Goal: Information Seeking & Learning: Learn about a topic

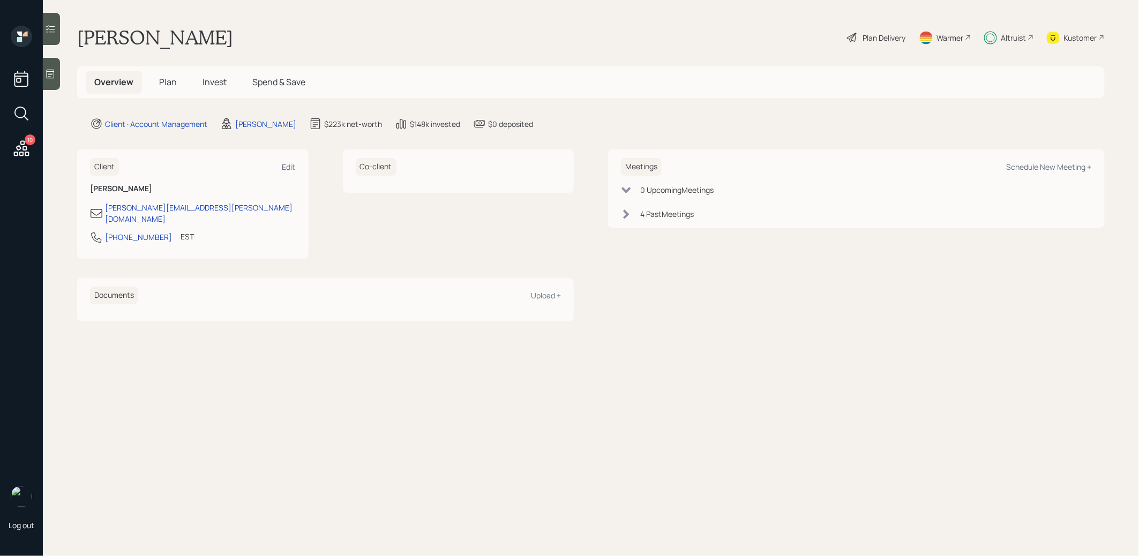
click at [214, 86] on span "Invest" at bounding box center [215, 82] width 24 height 12
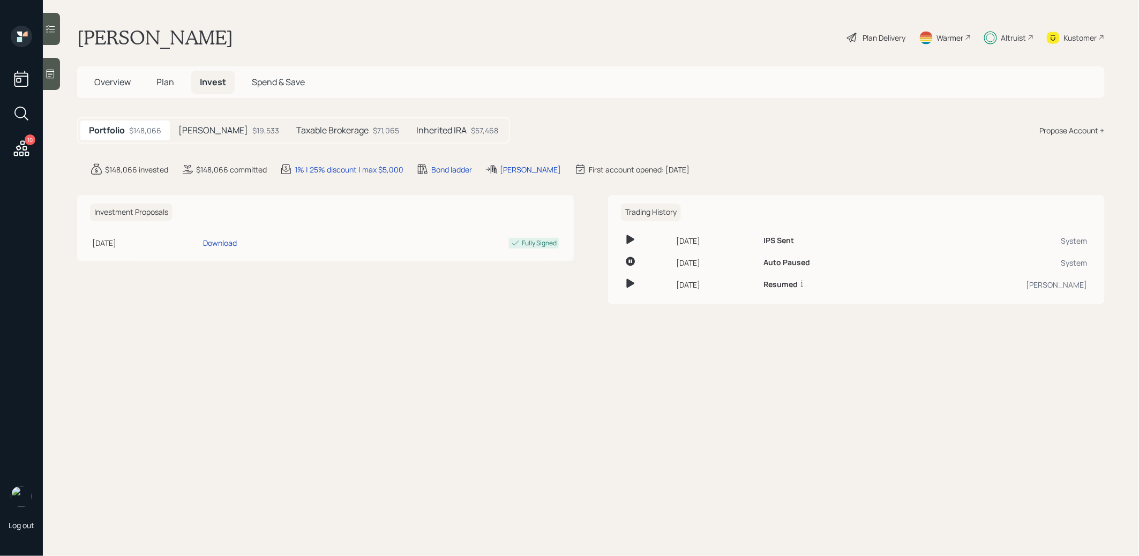
click at [200, 128] on h5 "[PERSON_NAME]" at bounding box center [213, 130] width 70 height 10
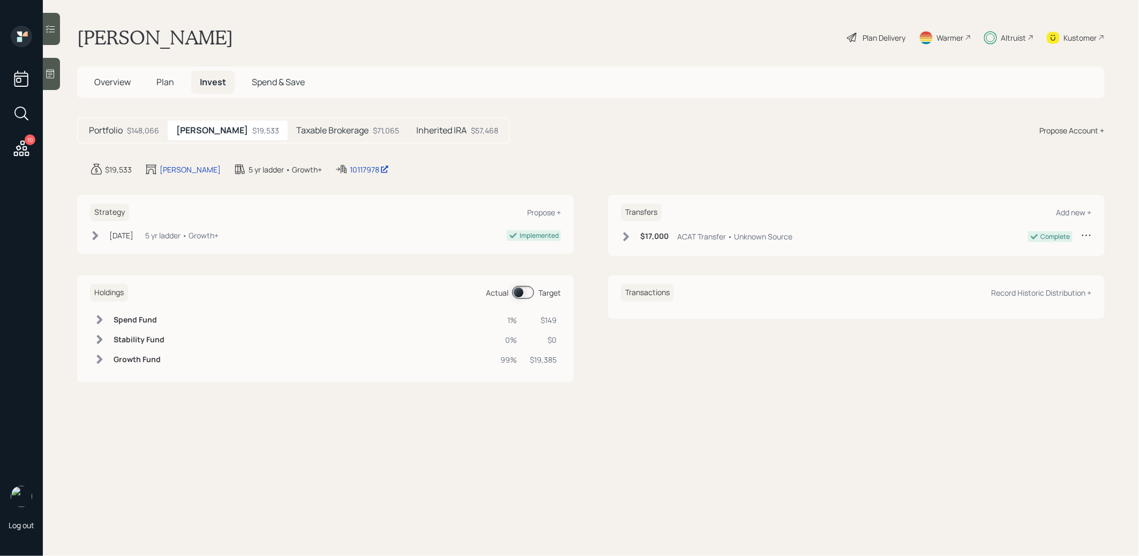
click at [319, 129] on h5 "Taxable Brokerage" at bounding box center [332, 130] width 72 height 10
click at [418, 131] on h5 "Inherited IRA" at bounding box center [443, 130] width 50 height 10
click at [164, 81] on span "Plan" at bounding box center [165, 82] width 18 height 12
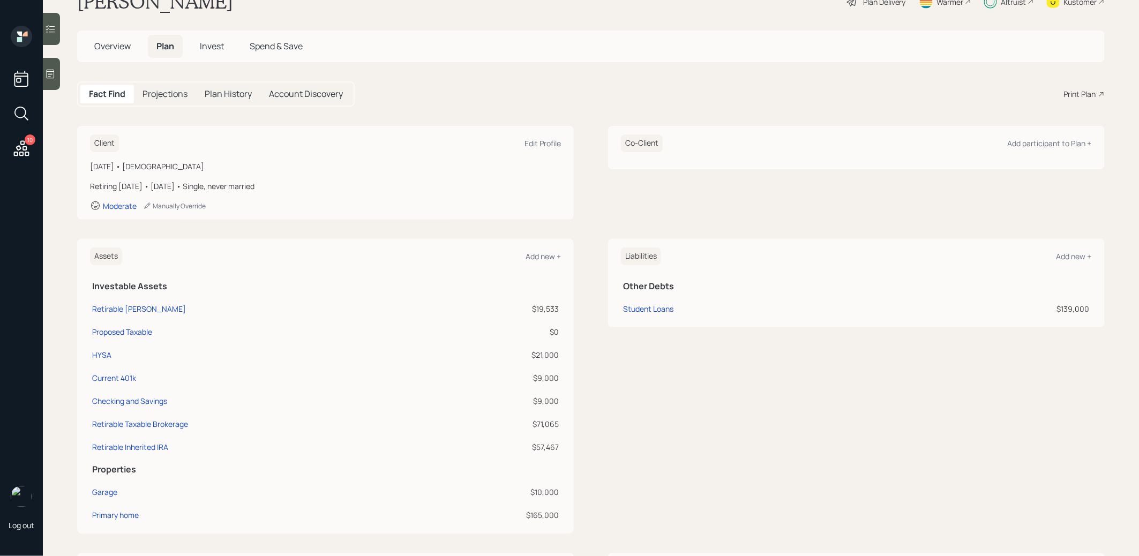
scroll to position [38, 0]
